Goal: Find specific page/section: Find specific page/section

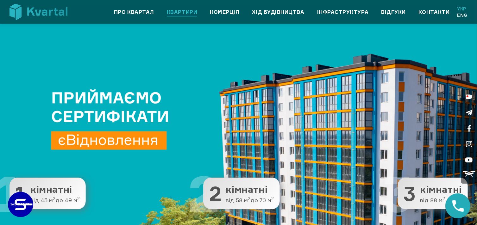
click at [181, 10] on link "Квартири" at bounding box center [182, 12] width 30 height 8
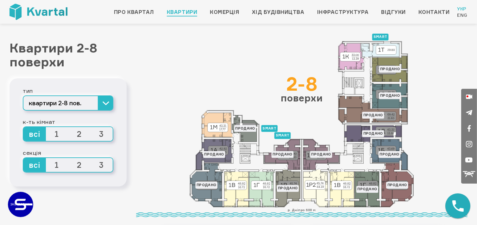
click at [80, 133] on span "2" at bounding box center [79, 134] width 22 height 14
click at [68, 127] on input "2" at bounding box center [68, 127] width 0 height 0
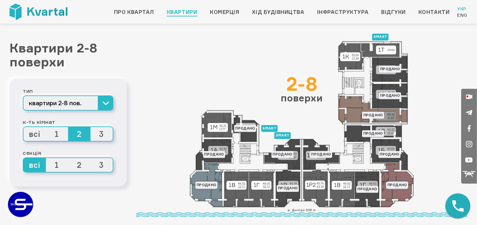
click at [77, 163] on span "2" at bounding box center [79, 165] width 22 height 14
click at [68, 158] on input "2" at bounding box center [68, 158] width 0 height 0
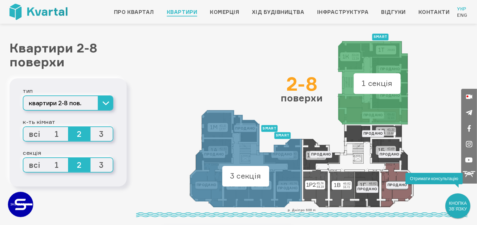
scroll to position [63, 0]
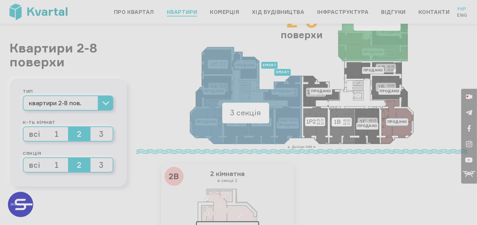
type input "+380"
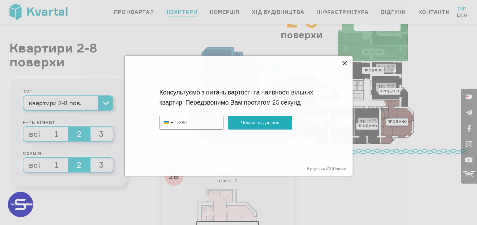
click at [343, 63] on icon at bounding box center [345, 63] width 8 height 8
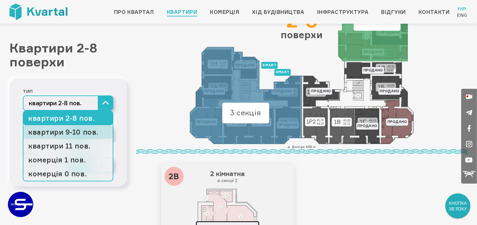
click at [78, 131] on link "квартири 9-10 пов." at bounding box center [67, 132] width 89 height 14
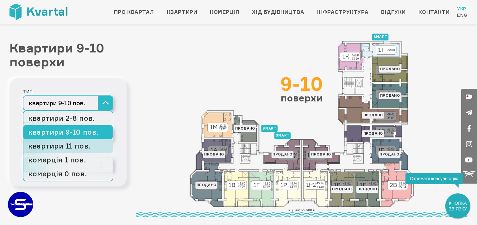
click at [91, 147] on link "квартири 11 пов." at bounding box center [67, 146] width 89 height 14
